Goal: Information Seeking & Learning: Learn about a topic

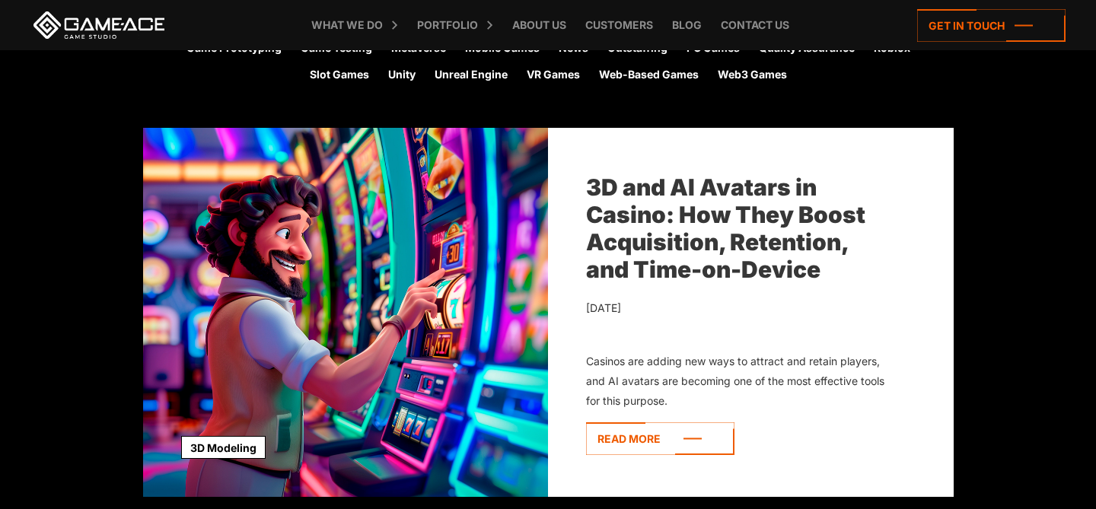
scroll to position [449, 0]
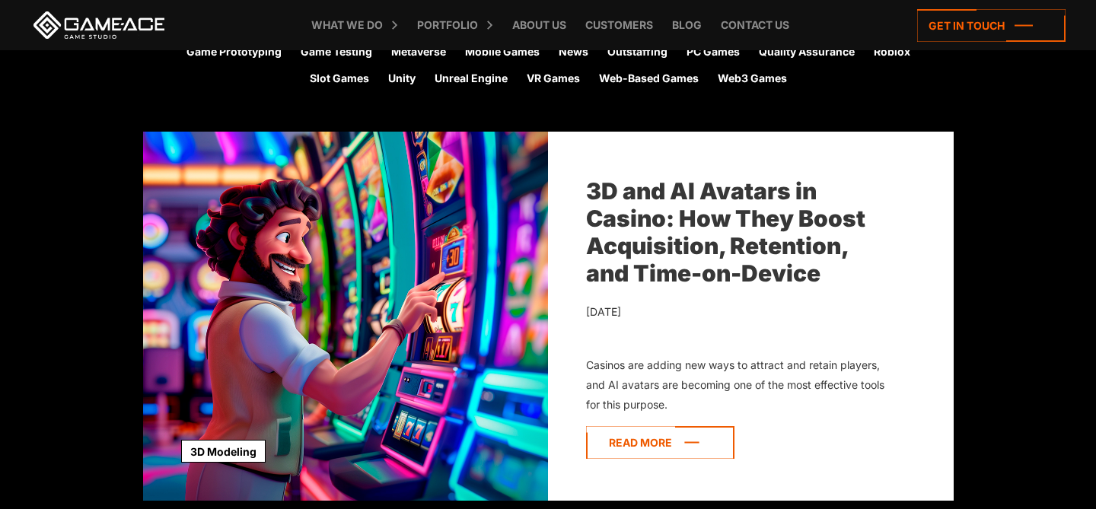
click at [641, 451] on icon at bounding box center [660, 442] width 148 height 33
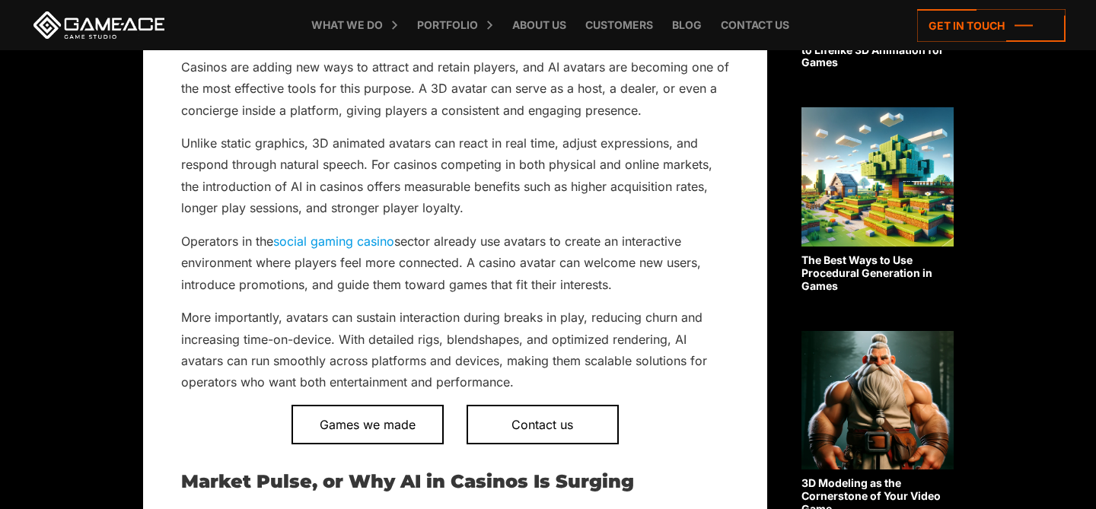
scroll to position [679, 0]
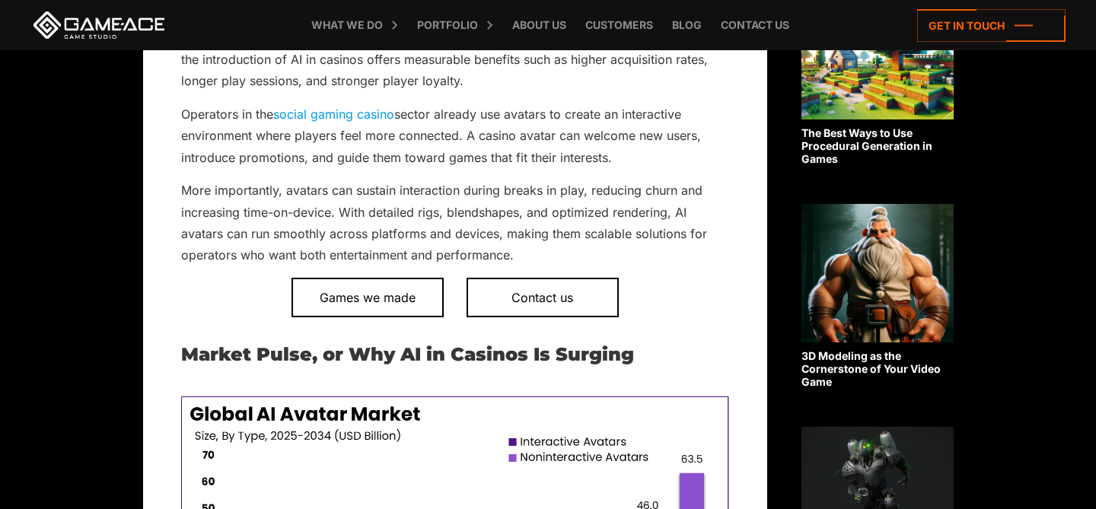
drag, startPoint x: 371, startPoint y: 223, endPoint x: 495, endPoint y: 254, distance: 127.9
click at [495, 254] on p "More importantly, avatars can sustain interaction during breaks in play, reduci…" at bounding box center [455, 223] width 548 height 87
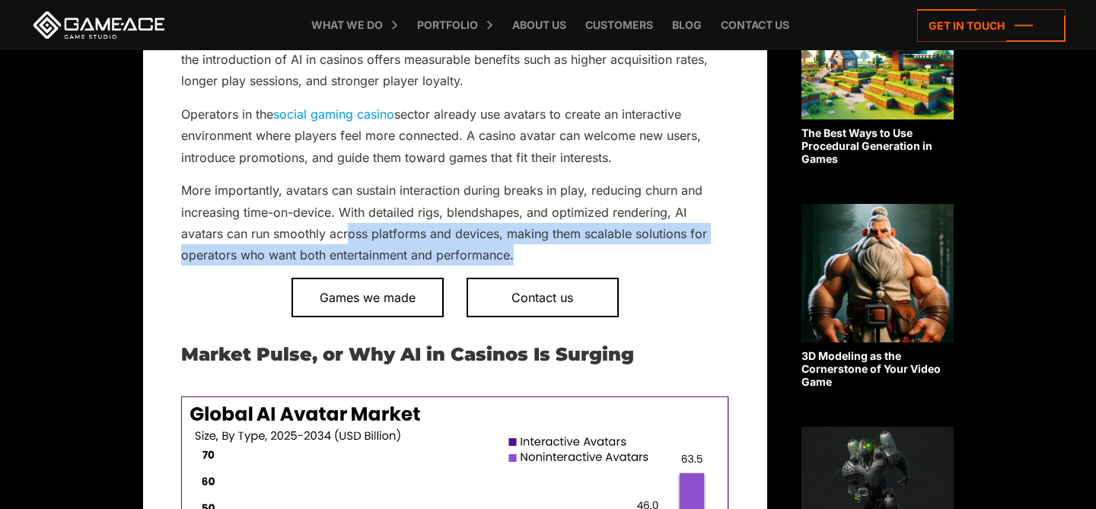
drag, startPoint x: 527, startPoint y: 253, endPoint x: 350, endPoint y: 231, distance: 178.6
click at [350, 231] on p "More importantly, avatars can sustain interaction during breaks in play, reduci…" at bounding box center [455, 223] width 548 height 87
copy p "oss platforms and devices, making them scalable solutions for operators who wan…"
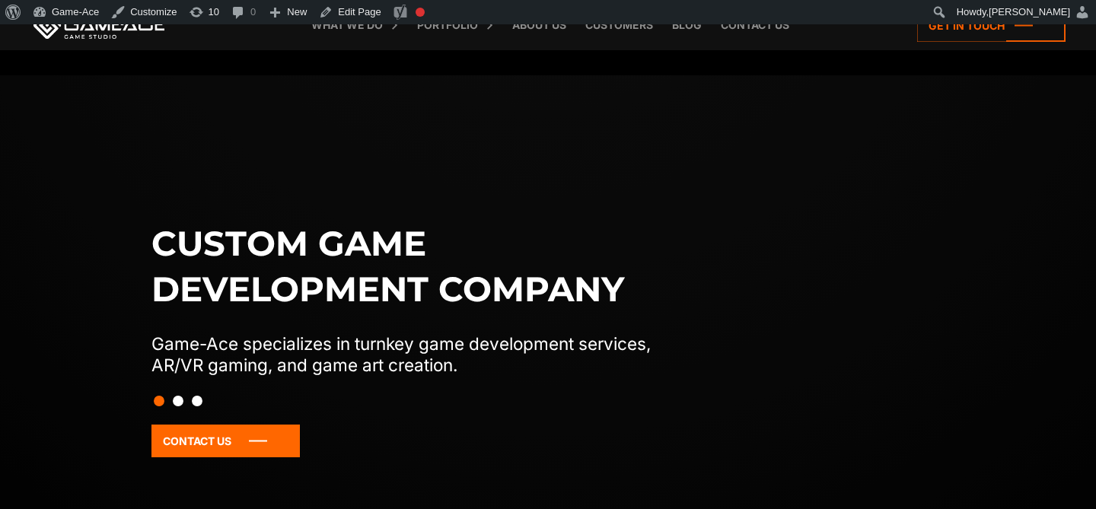
click at [685, 30] on link "Blog" at bounding box center [686, 25] width 45 height 50
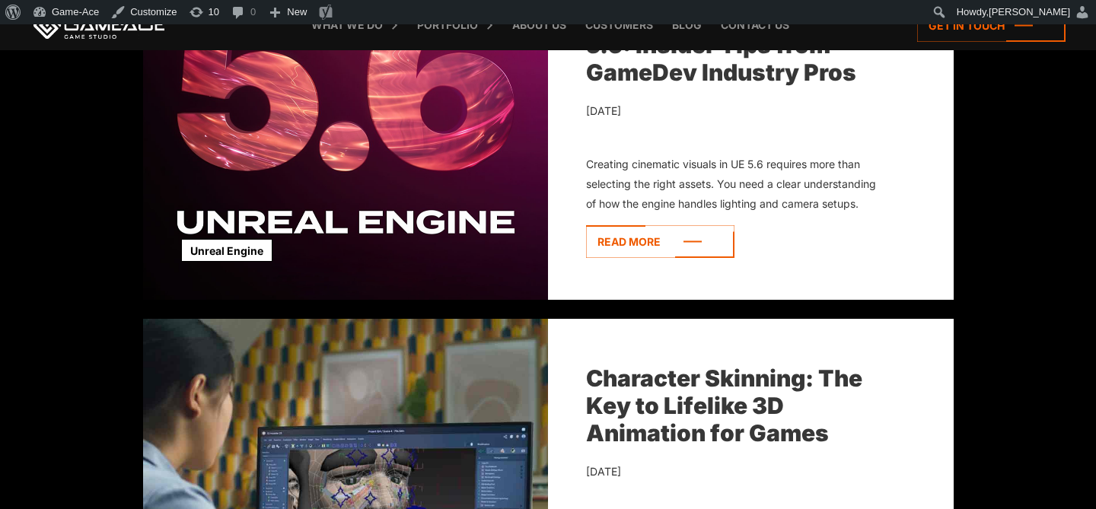
scroll to position [2228, 0]
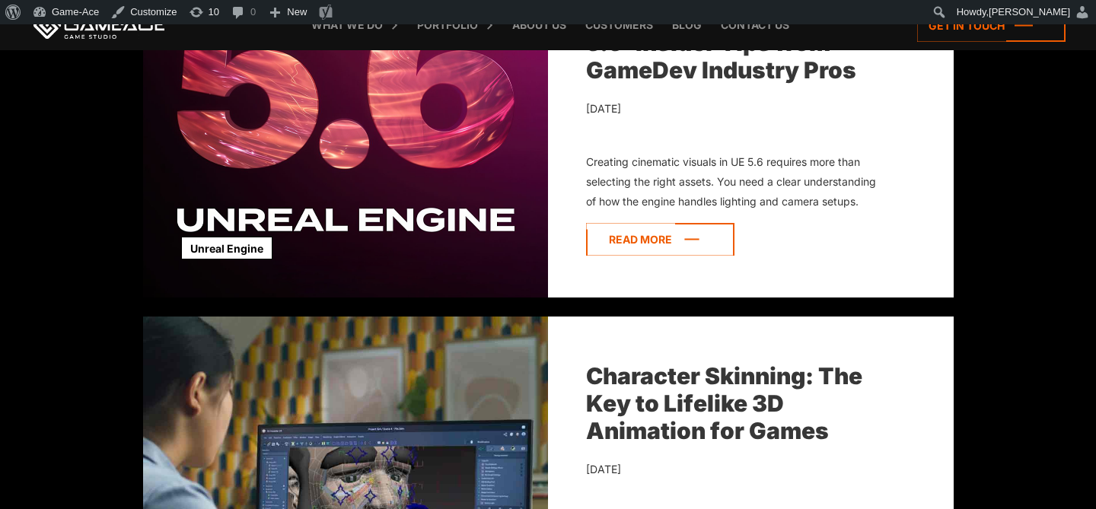
click at [692, 238] on icon at bounding box center [660, 239] width 148 height 33
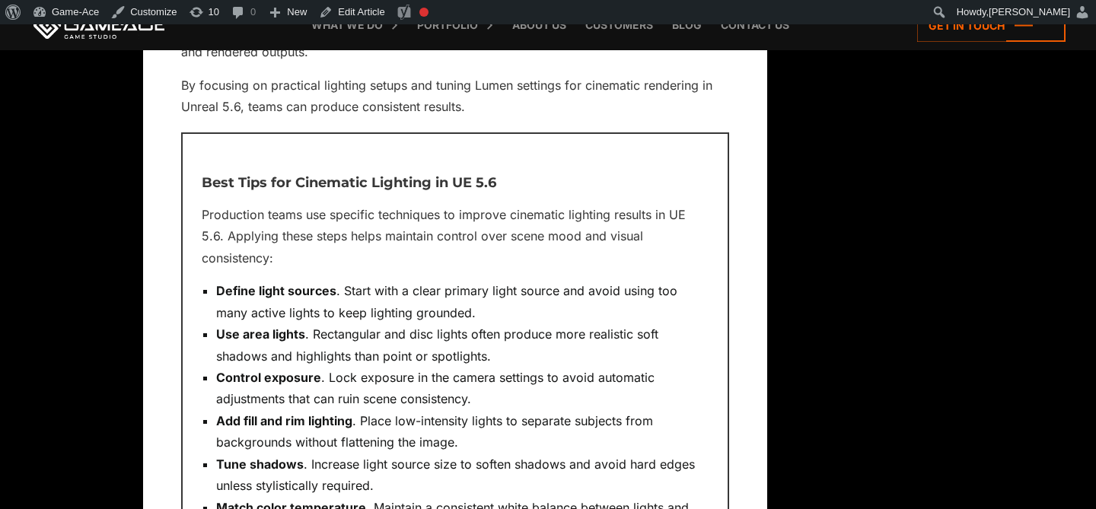
scroll to position [4540, 0]
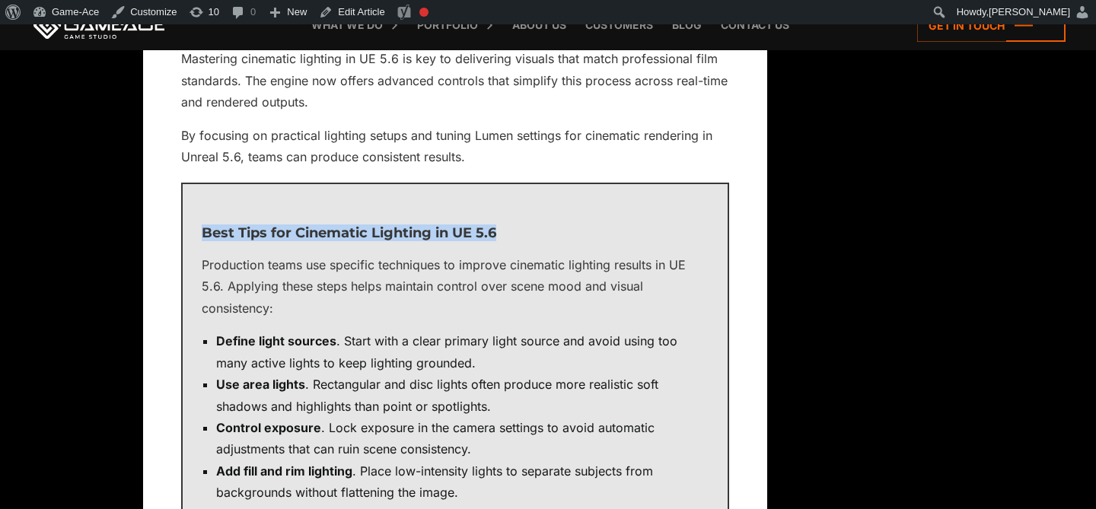
drag, startPoint x: 512, startPoint y: 230, endPoint x: 199, endPoint y: 231, distance: 312.7
click at [199, 231] on div "Best Tips for Cinematic Lighting in UE 5.6 Production teams use specific techni…" at bounding box center [455, 430] width 548 height 494
copy h3 "Best Tips for Cinematic Lighting in UE 5.6"
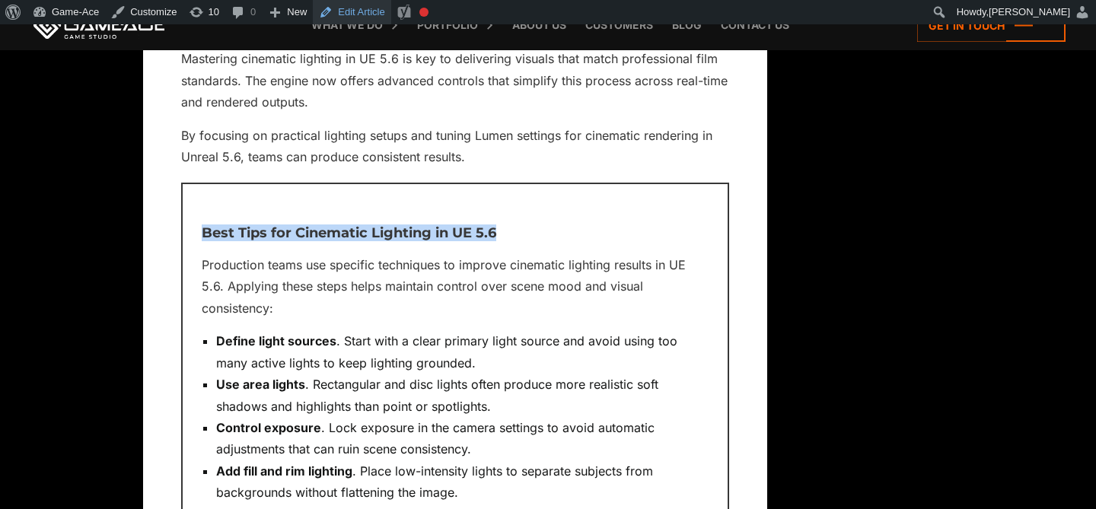
click at [375, 6] on link "Edit Article" at bounding box center [352, 12] width 78 height 24
